Goal: Information Seeking & Learning: Learn about a topic

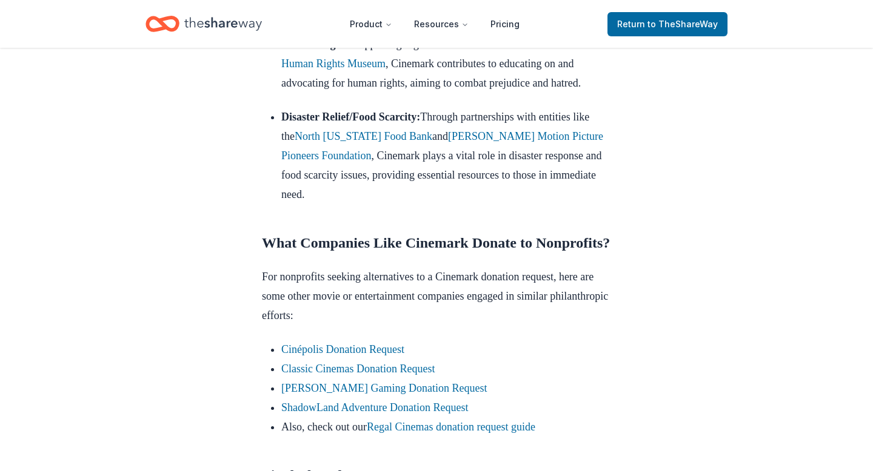
scroll to position [1037, 0]
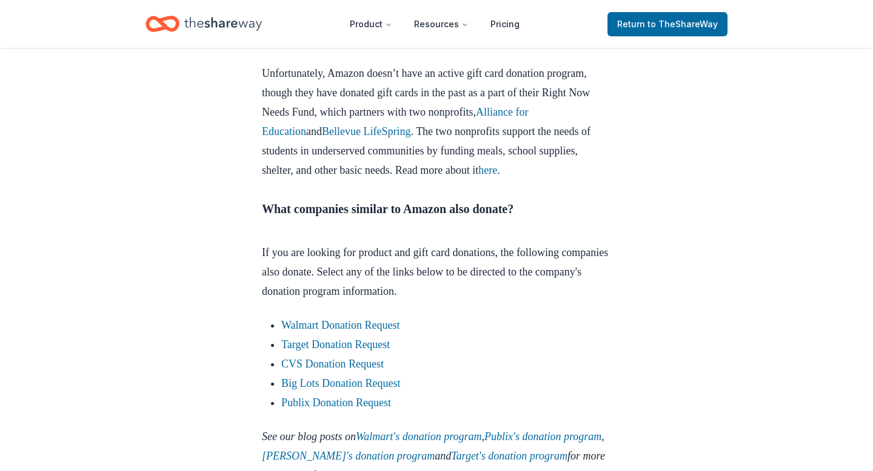
scroll to position [1277, 0]
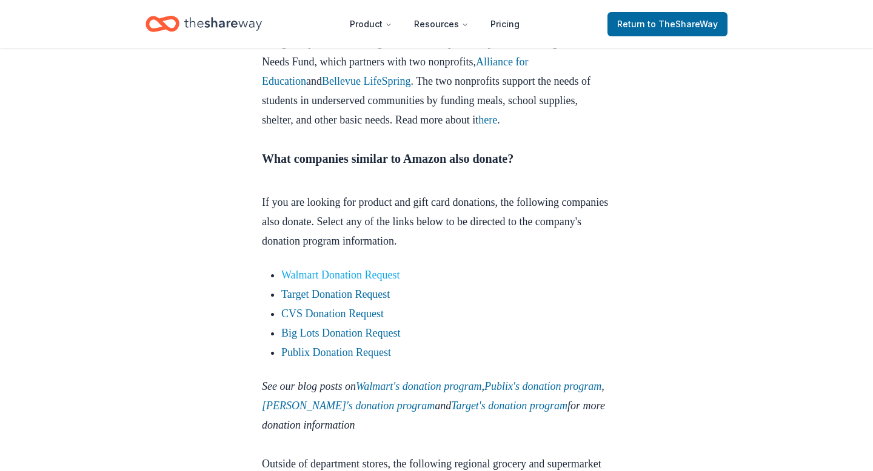
click at [339, 281] on link "Walmart Donation Request" at bounding box center [340, 275] width 119 height 12
click at [341, 320] on link "CVS Donation Request" at bounding box center [332, 314] width 102 height 12
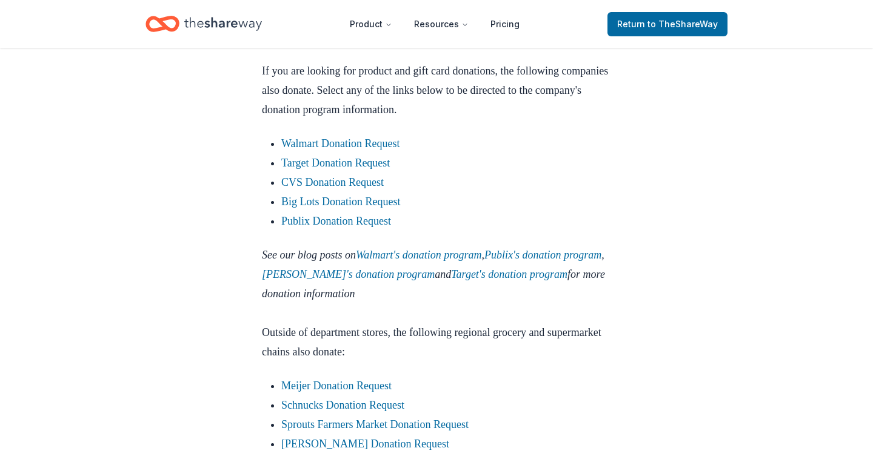
scroll to position [1535, 0]
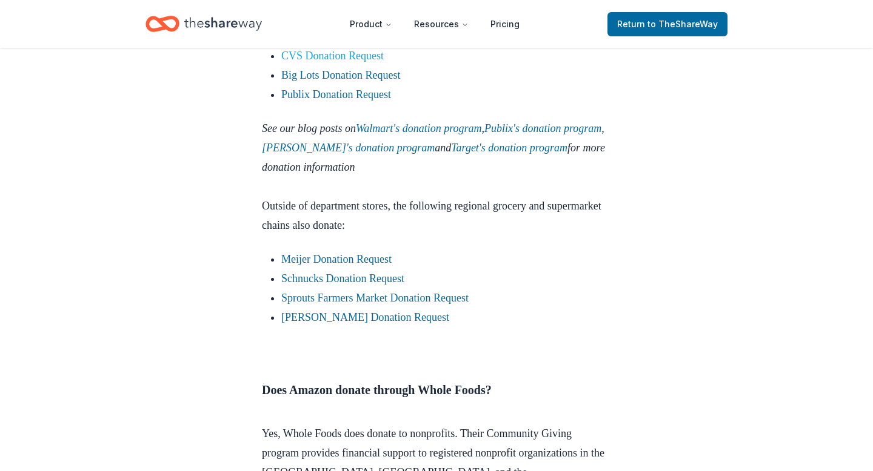
click at [322, 62] on link "CVS Donation Request" at bounding box center [332, 56] width 102 height 12
click at [345, 42] on link "Target Donation Request" at bounding box center [335, 36] width 108 height 12
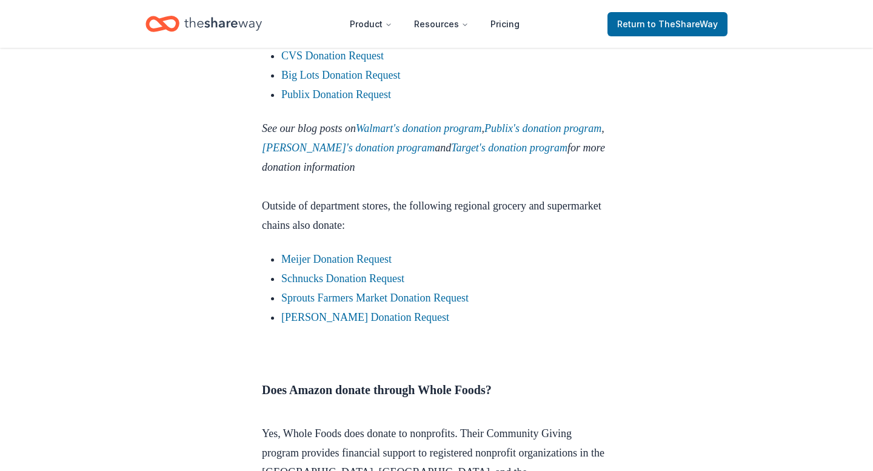
click at [345, 42] on link "Target Donation Request" at bounding box center [335, 36] width 108 height 12
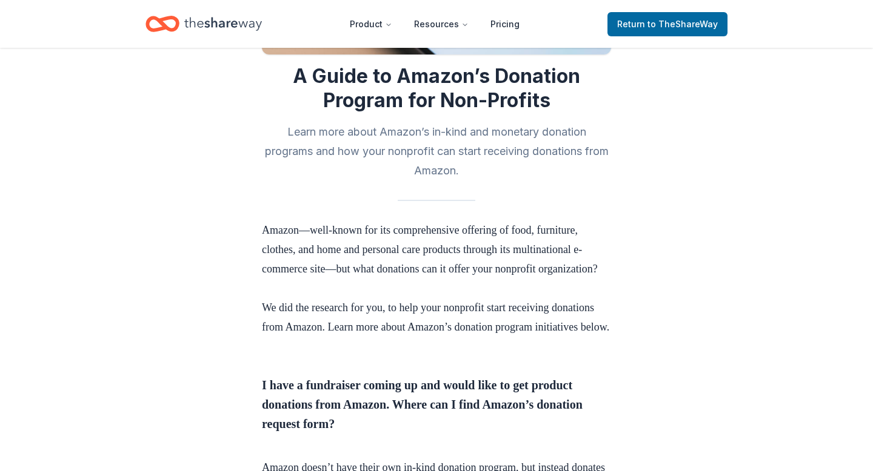
scroll to position [0, 0]
